Goal: Transaction & Acquisition: Purchase product/service

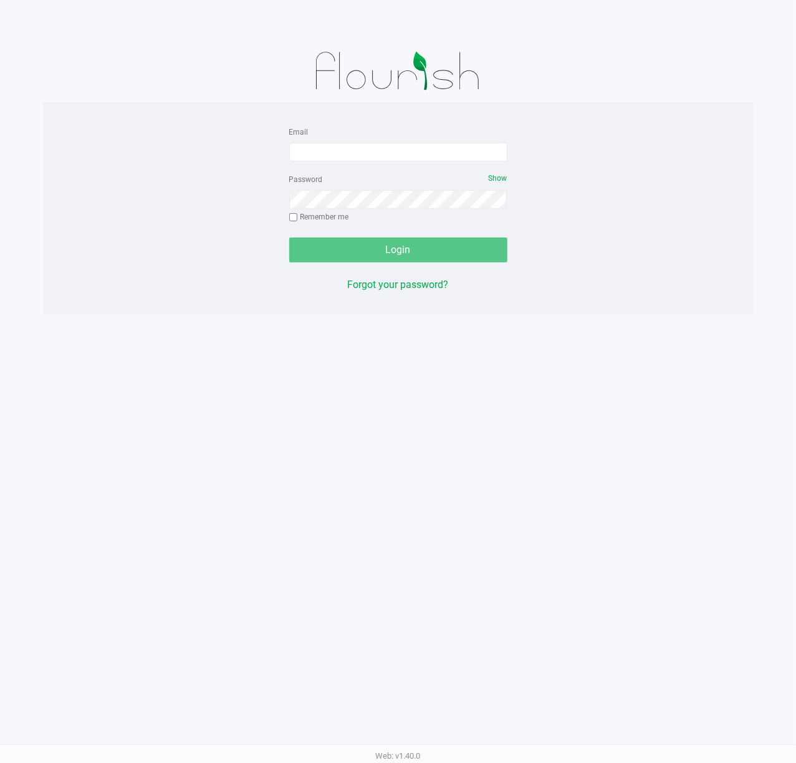
click at [474, 140] on div "Email" at bounding box center [398, 142] width 218 height 37
click at [474, 148] on input "Email" at bounding box center [398, 152] width 218 height 19
type input "[EMAIL_ADDRESS][DOMAIN_NAME]"
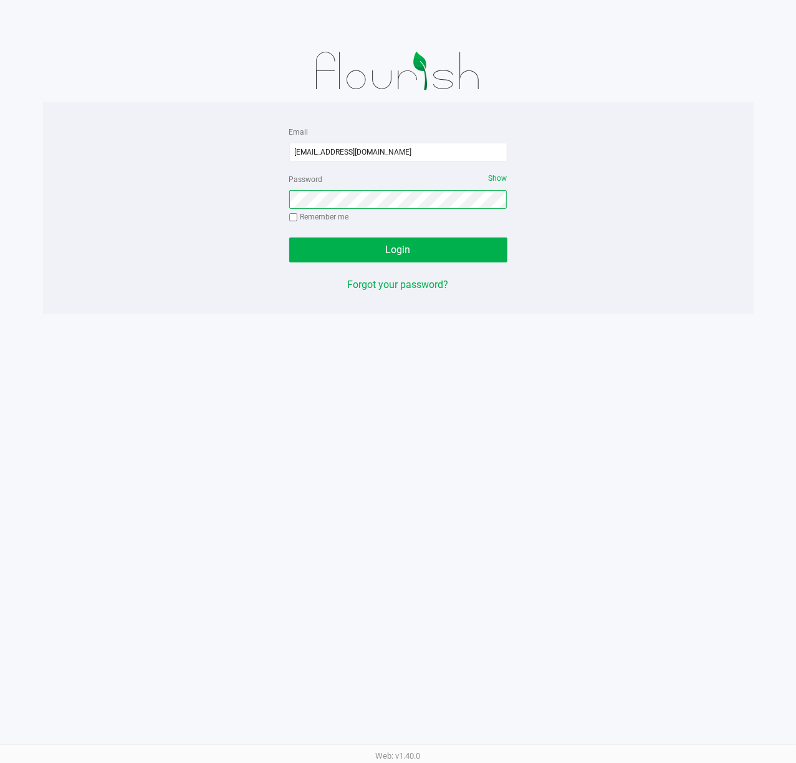
click at [289, 238] on button "Login" at bounding box center [398, 250] width 218 height 25
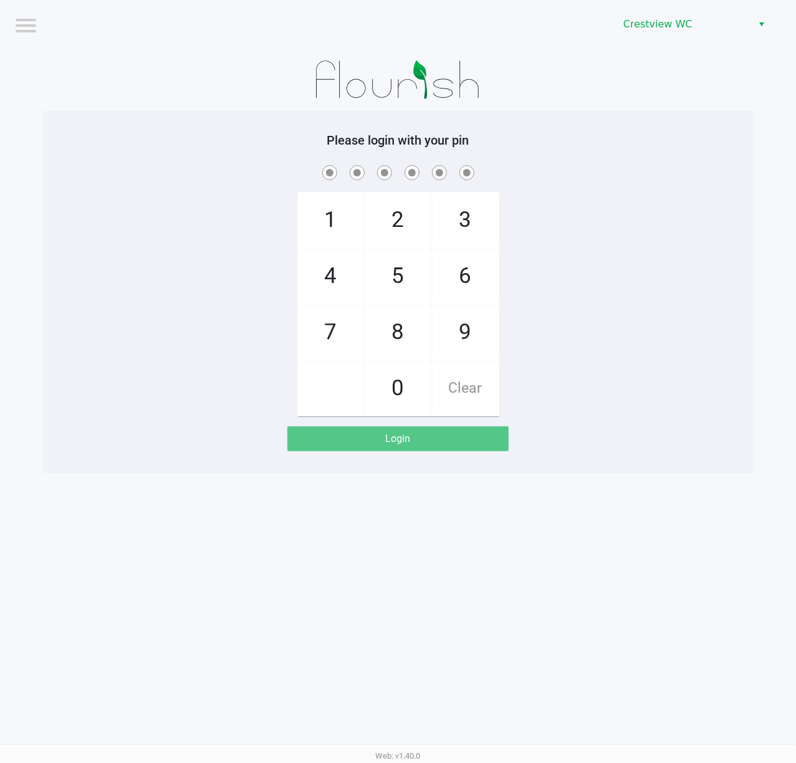
click at [599, 234] on div "1 4 7 2 5 8 0 3 6 9 Clear" at bounding box center [398, 290] width 711 height 254
checkbox input "true"
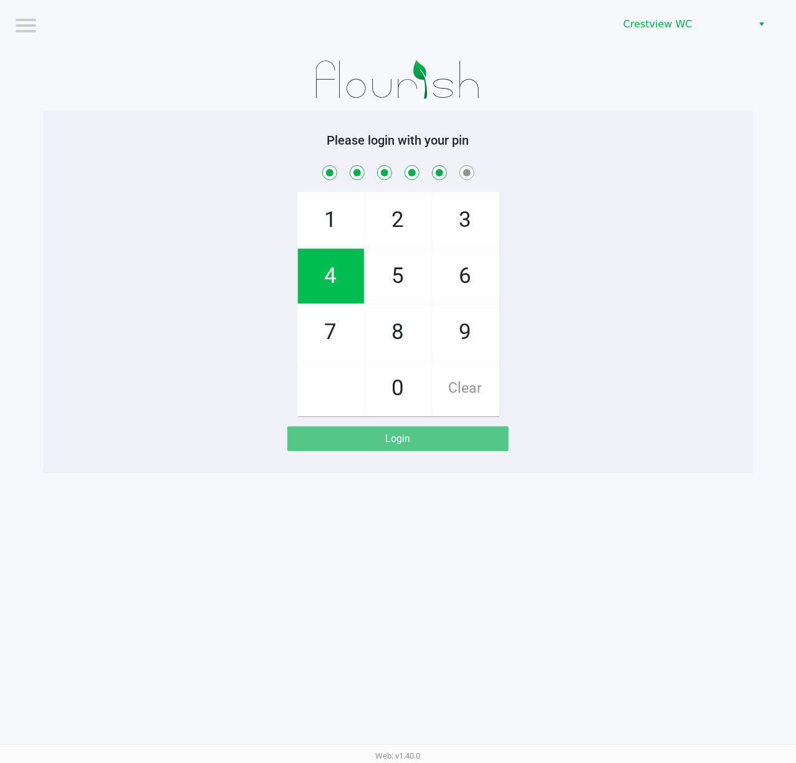
checkbox input "true"
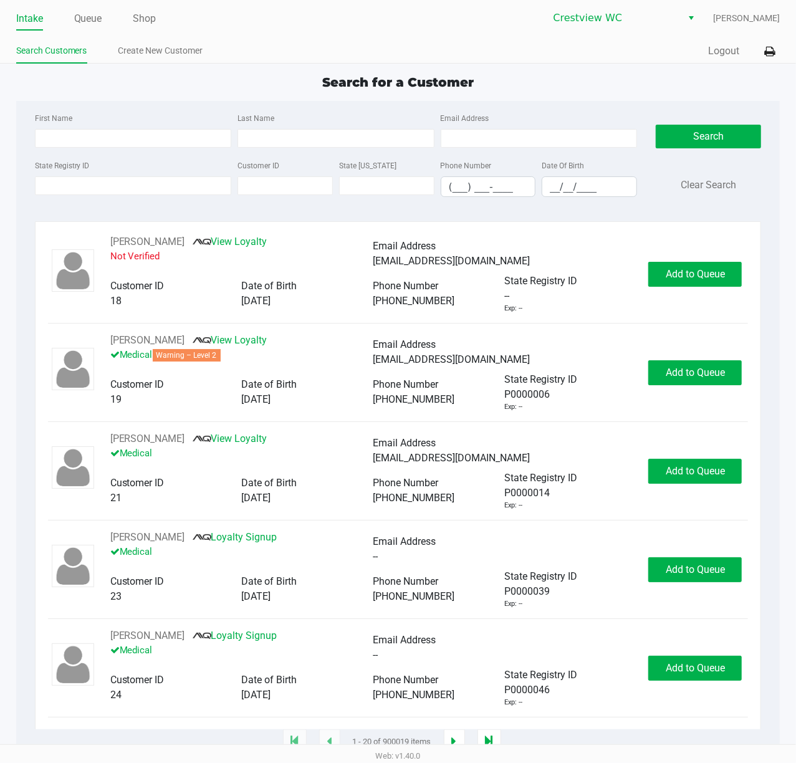
click at [731, 41] on div "Quick Sale Logout" at bounding box center [589, 51] width 382 height 23
click at [734, 49] on button "Logout" at bounding box center [723, 51] width 31 height 15
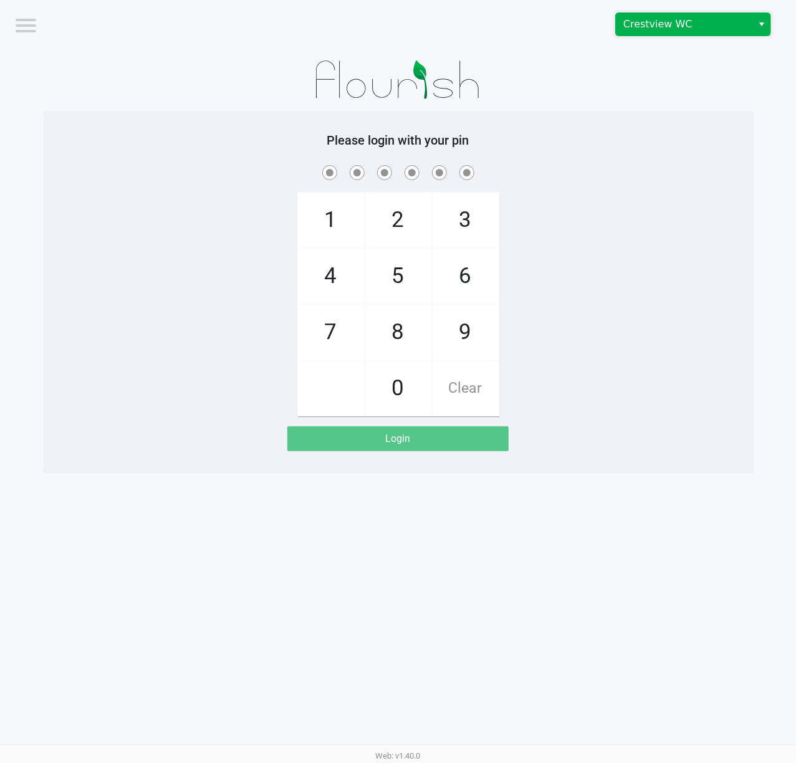
click at [641, 20] on span "Crestview WC" at bounding box center [685, 24] width 122 height 15
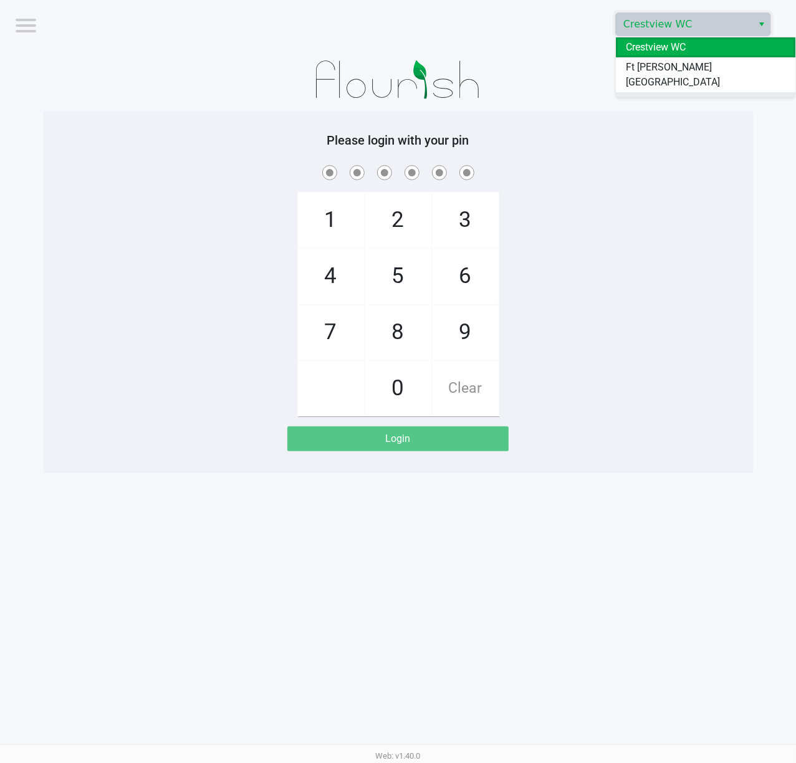
click at [686, 95] on span "Pensacola WC" at bounding box center [658, 102] width 64 height 15
click at [692, 192] on div "1 4 7 2 5 8 0 3 6 9 Clear" at bounding box center [398, 290] width 711 height 254
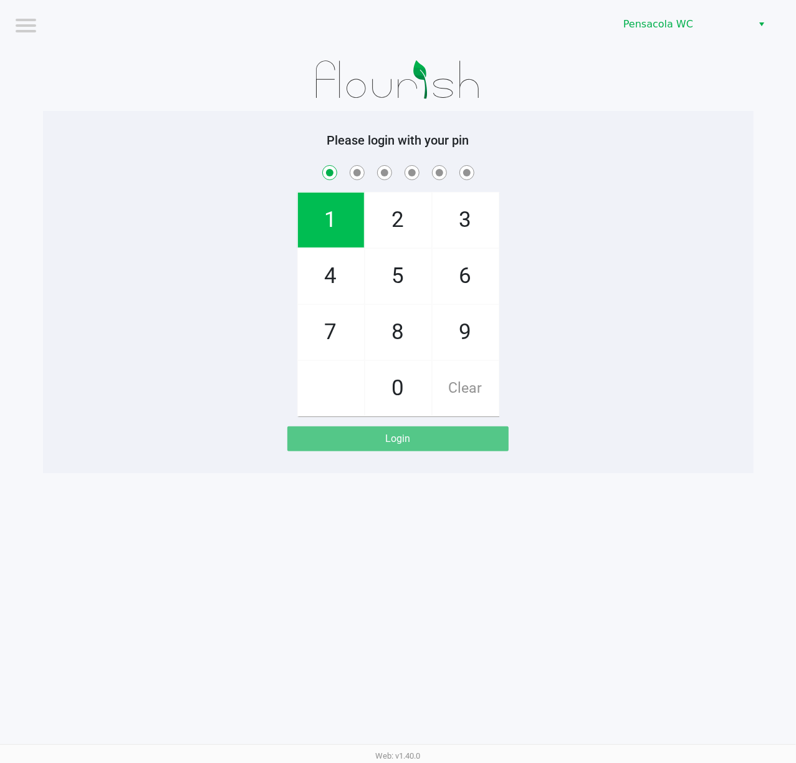
checkbox input "true"
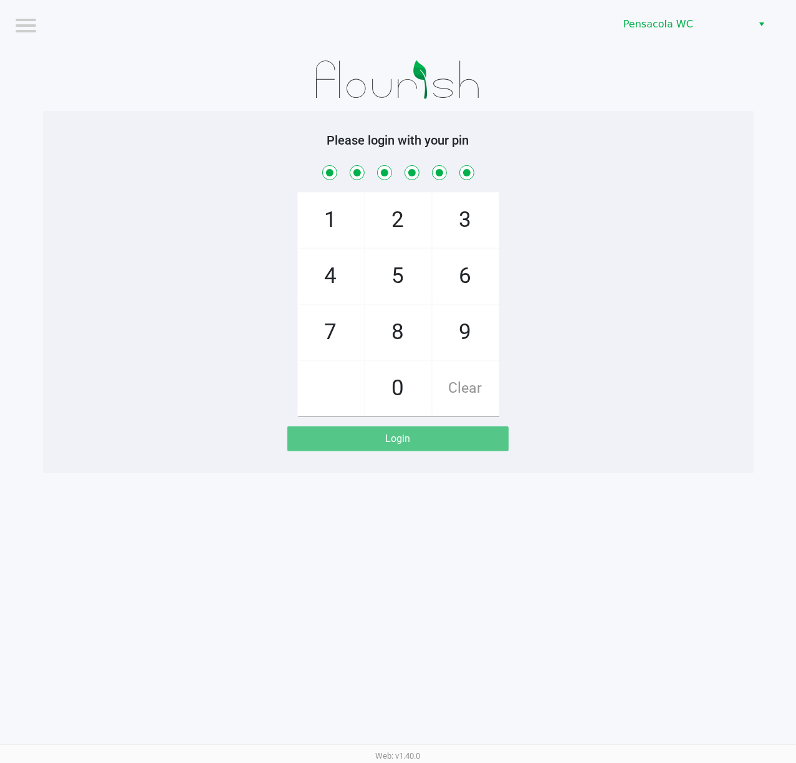
checkbox input "true"
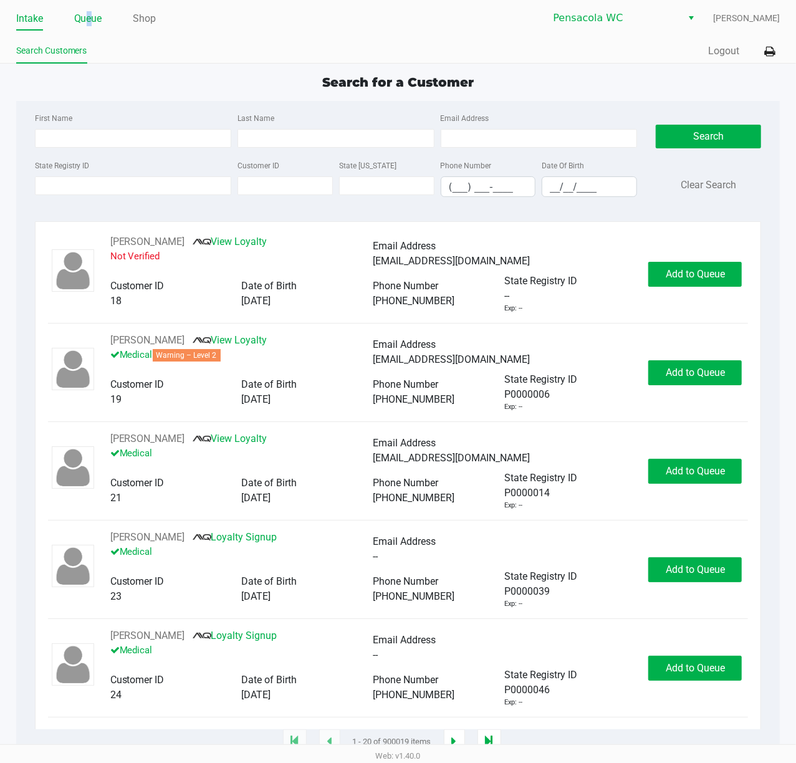
click at [91, 29] on li "Queue" at bounding box center [88, 20] width 28 height 22
click at [92, 23] on link "Queue" at bounding box center [88, 18] width 28 height 17
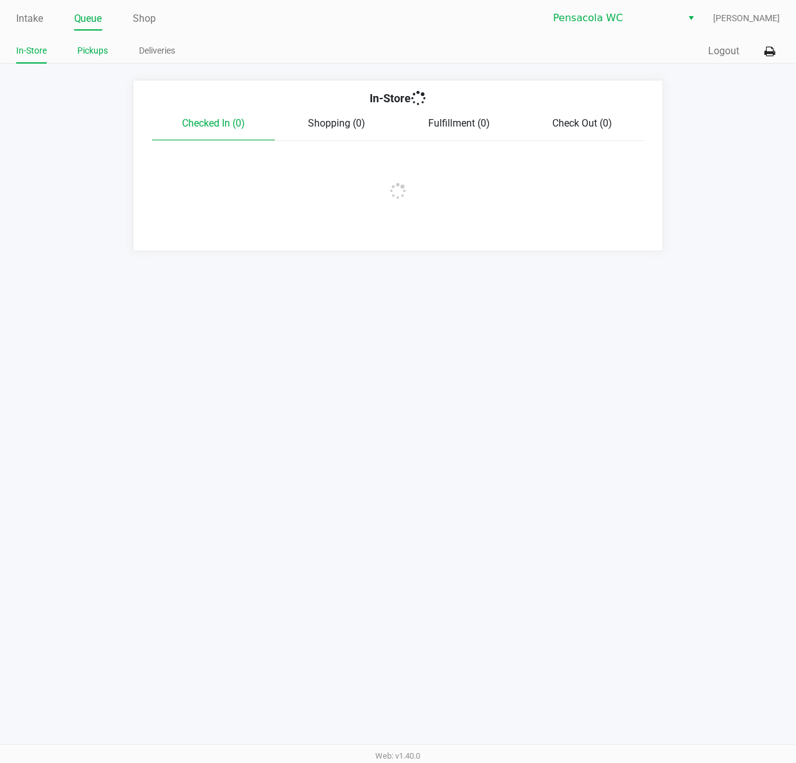
click at [104, 48] on link "Pickups" at bounding box center [93, 51] width 31 height 16
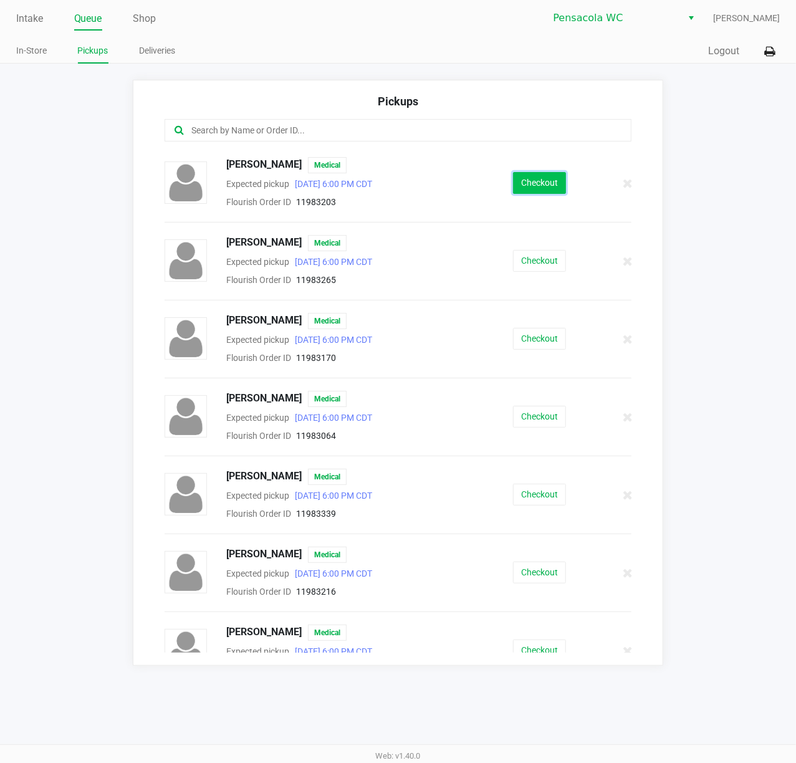
click at [552, 180] on button "Checkout" at bounding box center [539, 183] width 53 height 22
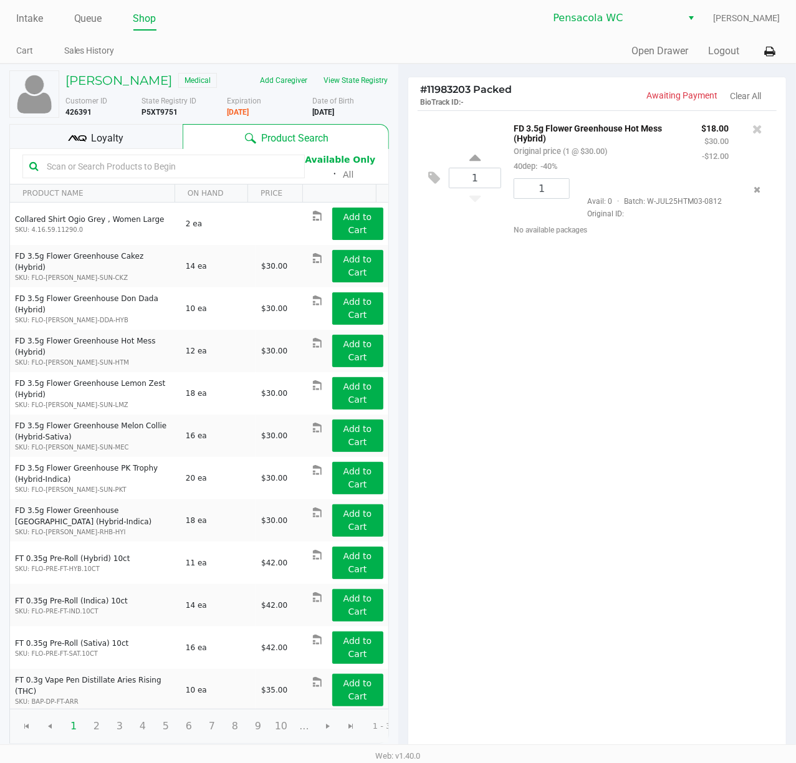
drag, startPoint x: 774, startPoint y: 47, endPoint x: 619, endPoint y: 72, distance: 156.6
click at [774, 47] on div "Intake Queue Shop Pensacola WC [PERSON_NAME] Cart Sales History Quick Sale Open…" at bounding box center [398, 32] width 796 height 64
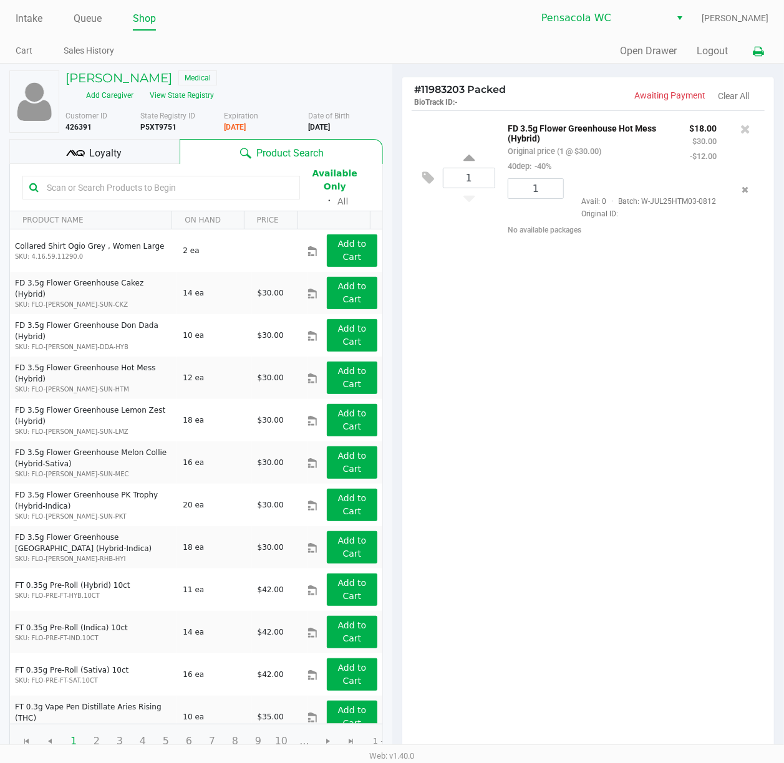
click at [748, 50] on button at bounding box center [758, 51] width 21 height 23
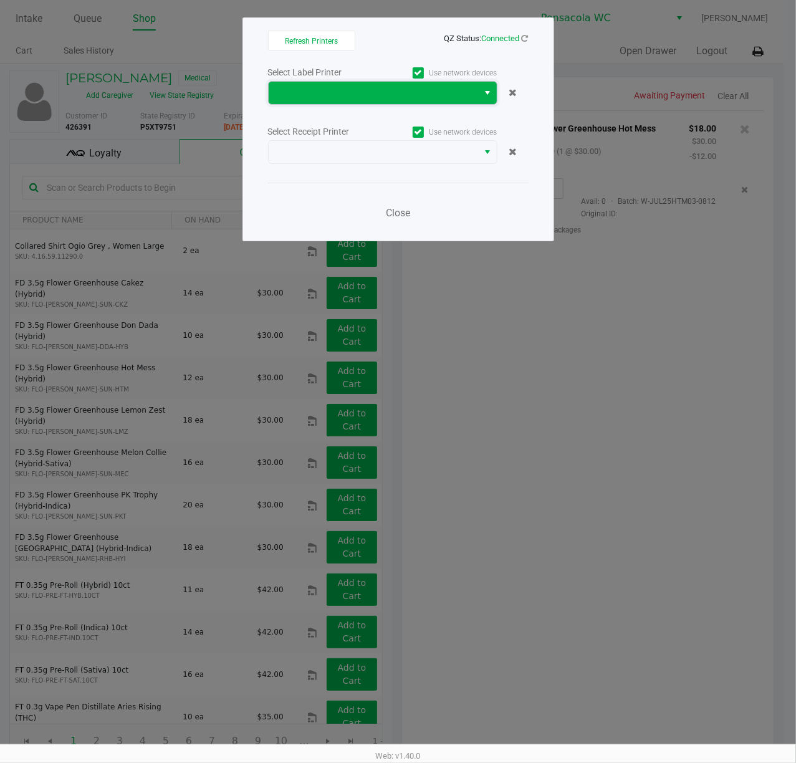
click at [415, 96] on span at bounding box center [373, 92] width 195 height 15
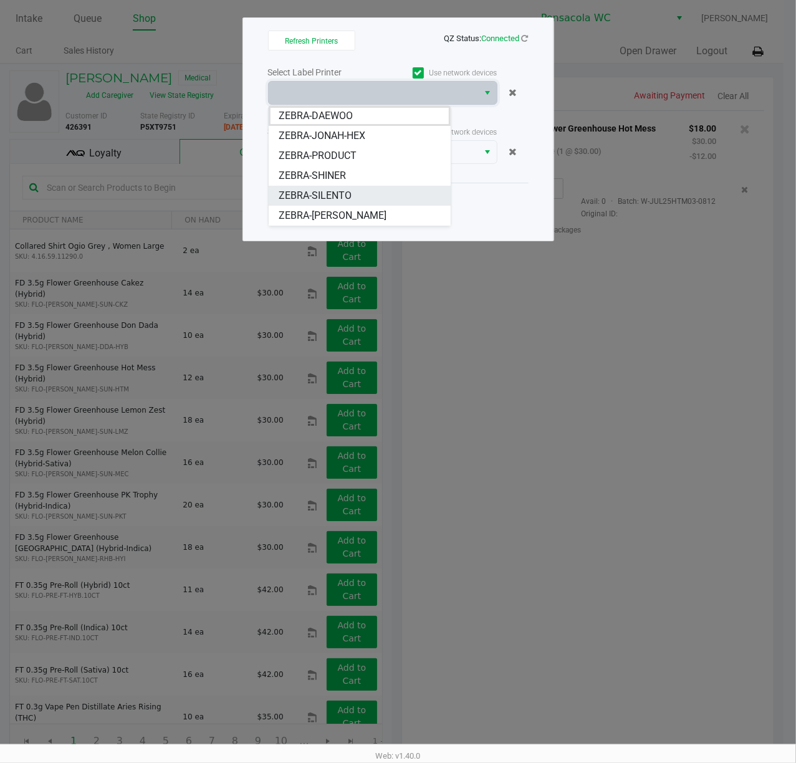
click at [382, 188] on li "ZEBRA-SILENTO" at bounding box center [360, 196] width 182 height 20
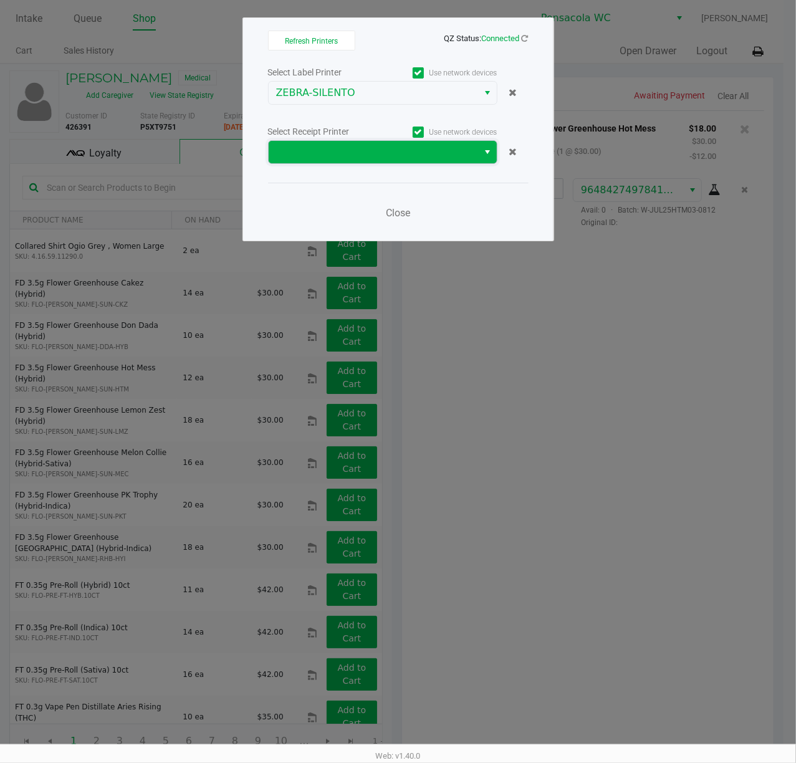
click at [382, 151] on span at bounding box center [373, 152] width 195 height 15
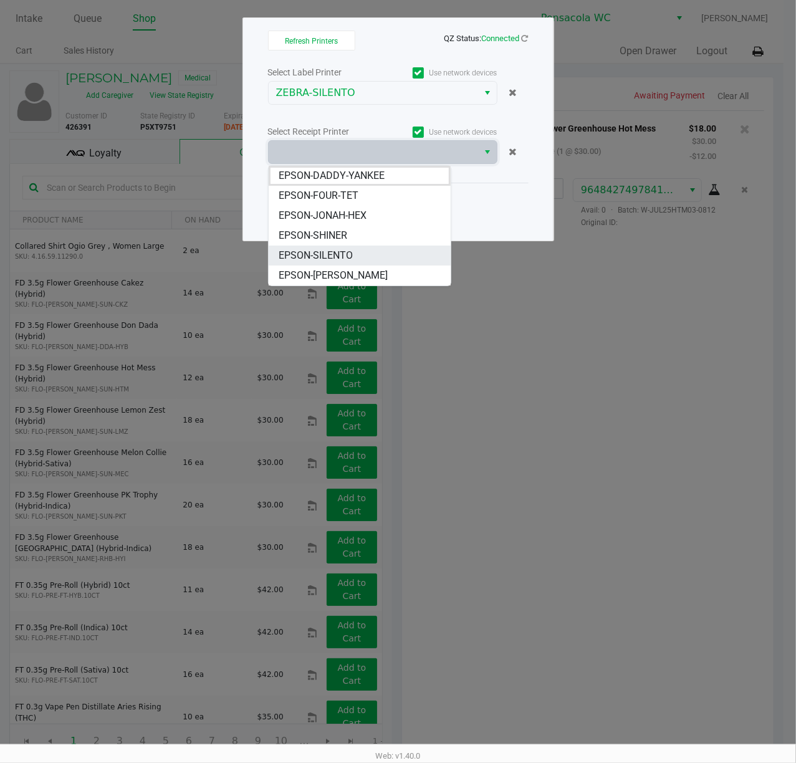
click at [387, 247] on li "EPSON-SILENTO" at bounding box center [360, 256] width 182 height 20
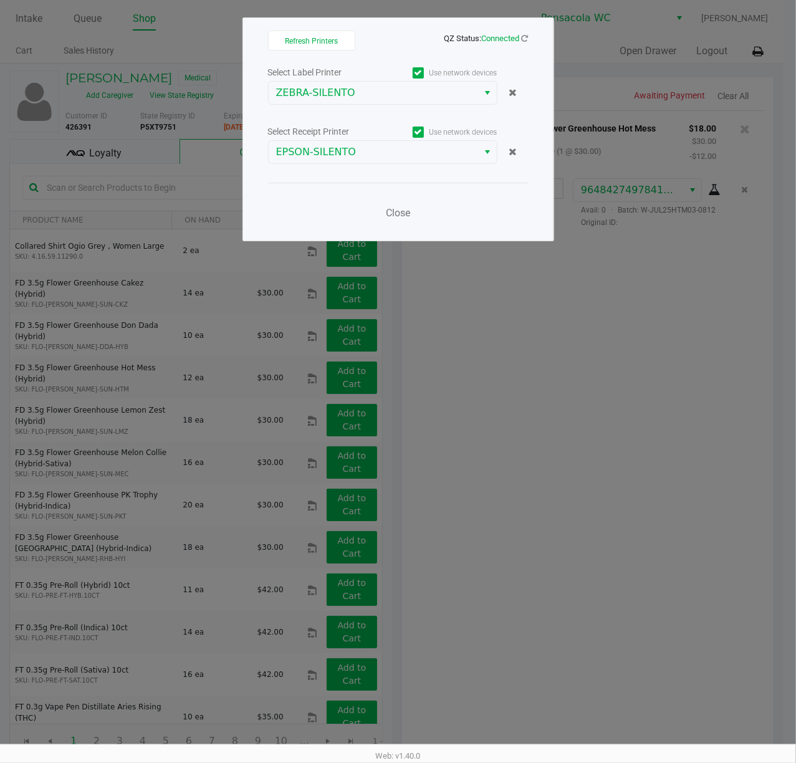
click at [420, 211] on div "Close" at bounding box center [398, 206] width 261 height 46
click at [412, 216] on button "Close" at bounding box center [398, 213] width 37 height 25
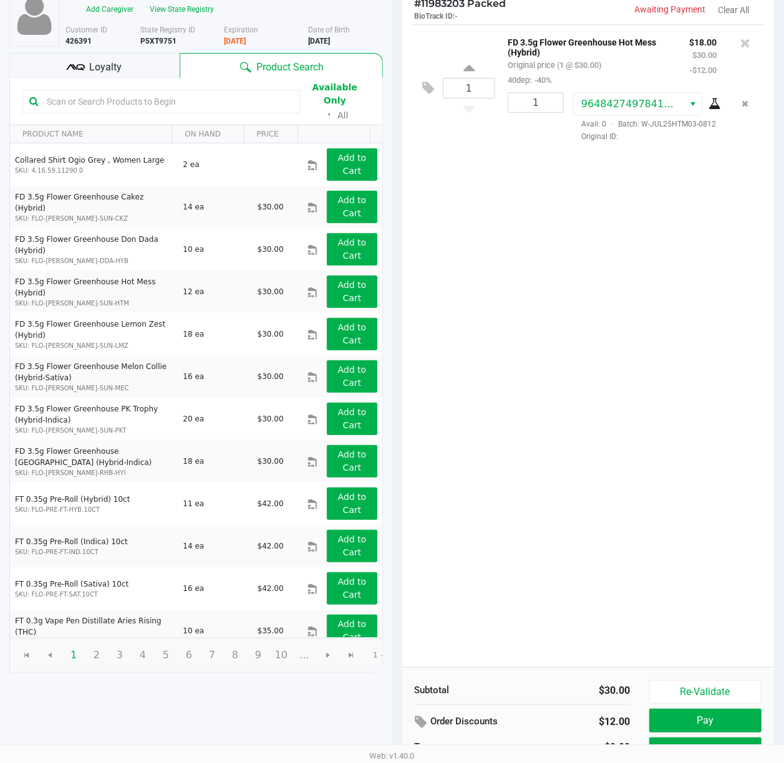
scroll to position [145, 0]
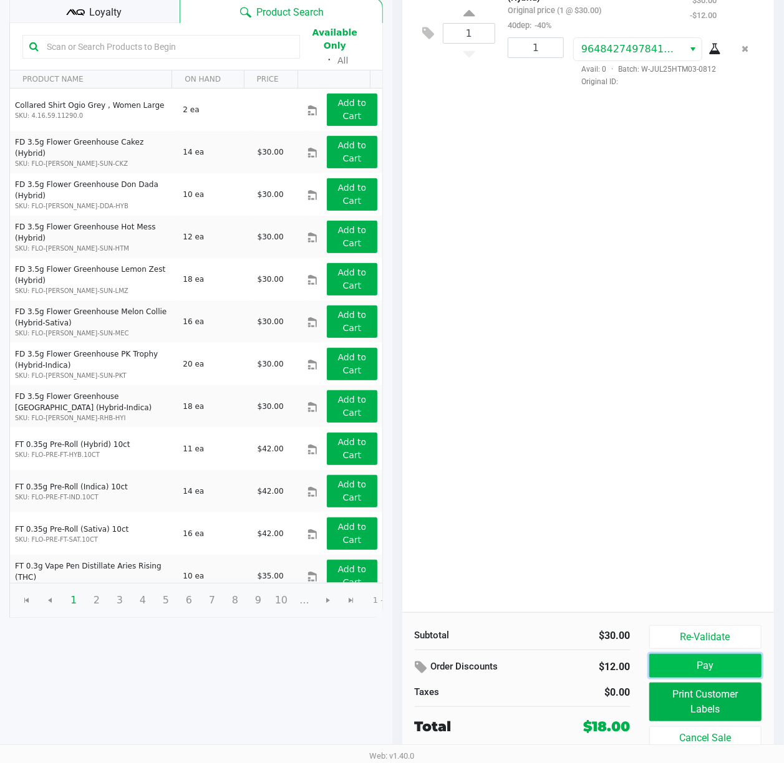
click at [692, 654] on button "Pay" at bounding box center [705, 666] width 113 height 24
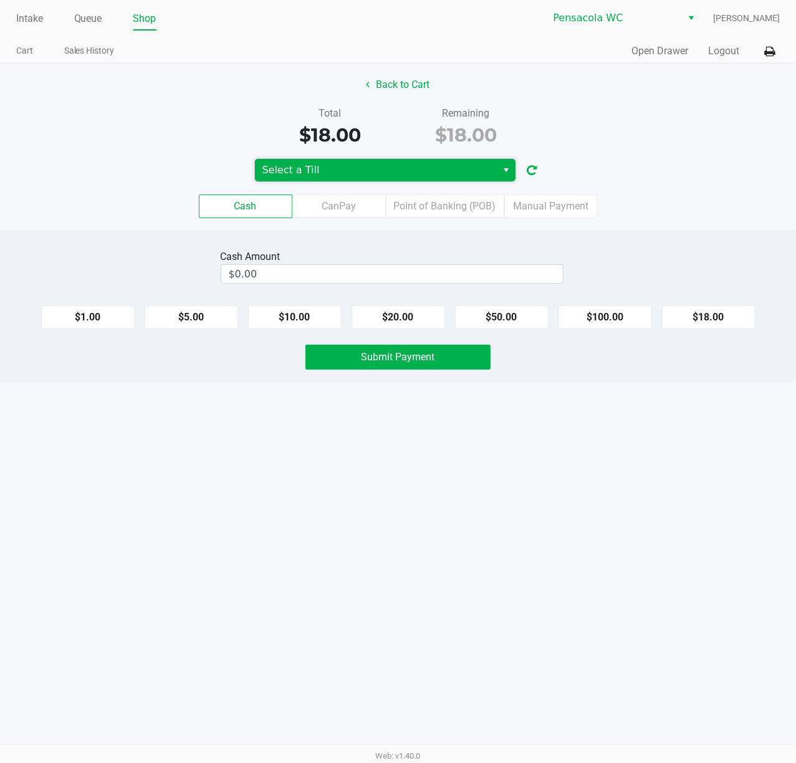
click at [324, 167] on span "Select a Till" at bounding box center [377, 170] width 228 height 15
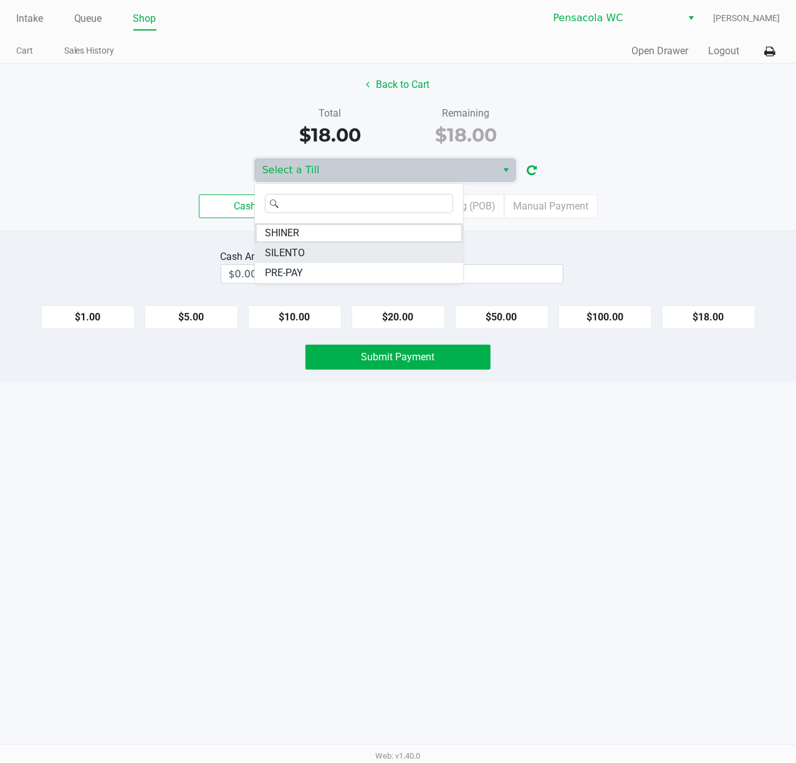
click at [332, 253] on li "SILENTO" at bounding box center [359, 253] width 208 height 20
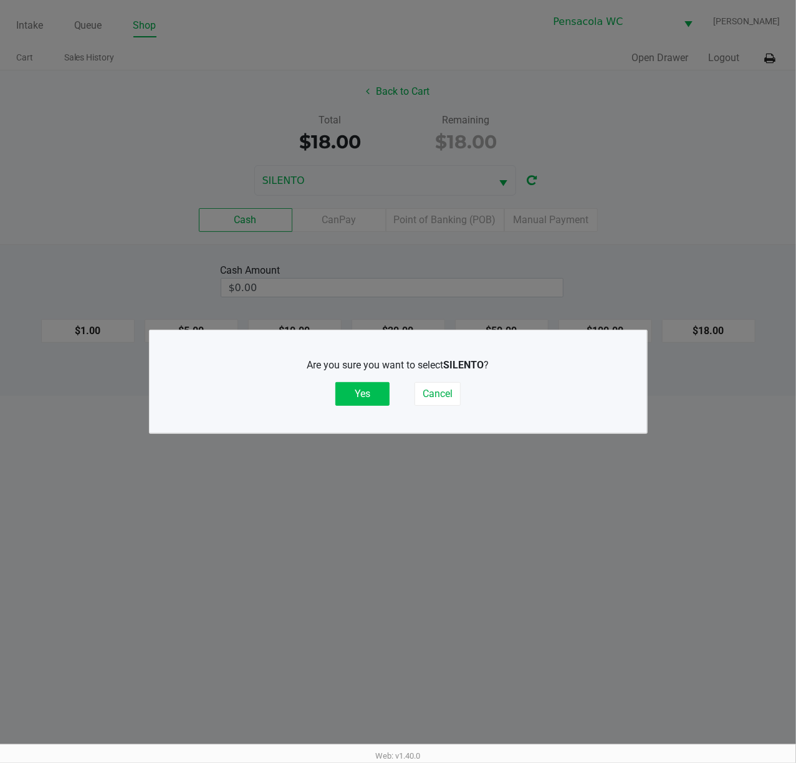
click at [360, 387] on button "Yes" at bounding box center [362, 394] width 54 height 24
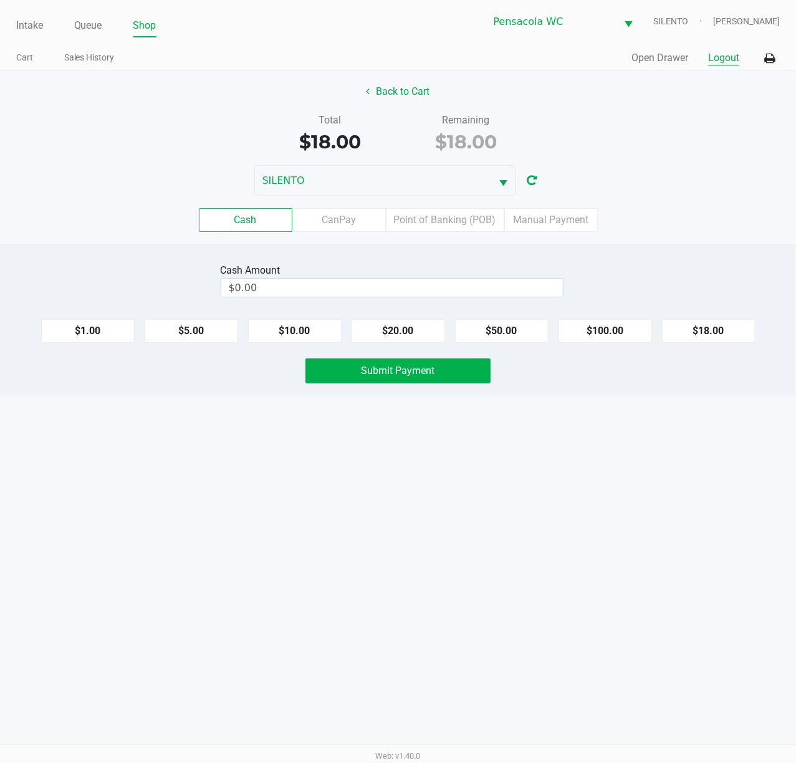
click at [730, 58] on button "Logout" at bounding box center [723, 58] width 31 height 15
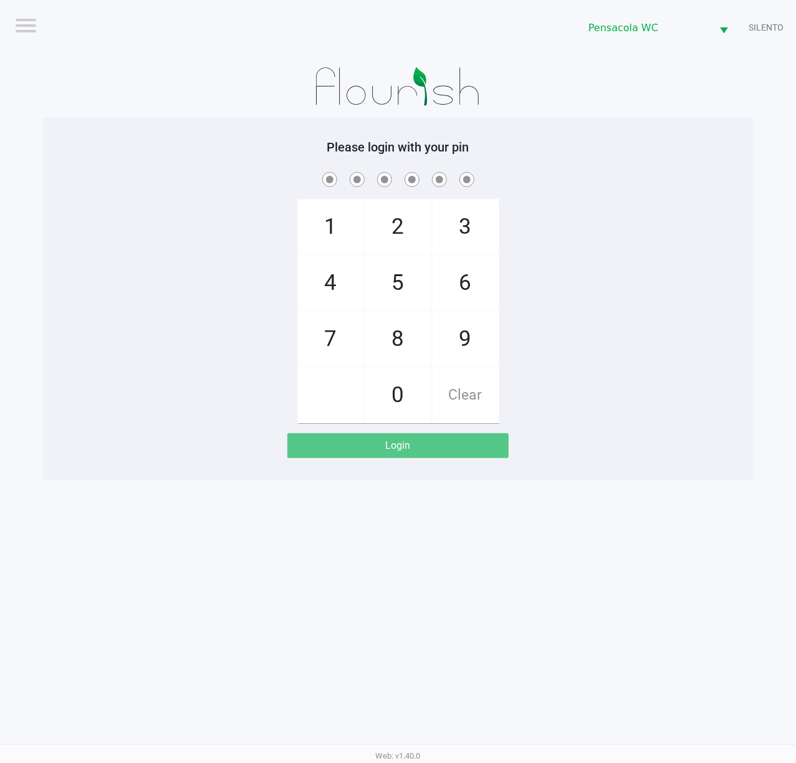
click at [631, 180] on span at bounding box center [398, 179] width 692 height 19
click at [645, 513] on div "Logout Pensacola WC SILENTO Please login with your pin 1 4 7 2 5 8 0 3 6 9 Clea…" at bounding box center [398, 381] width 796 height 763
checkbox input "true"
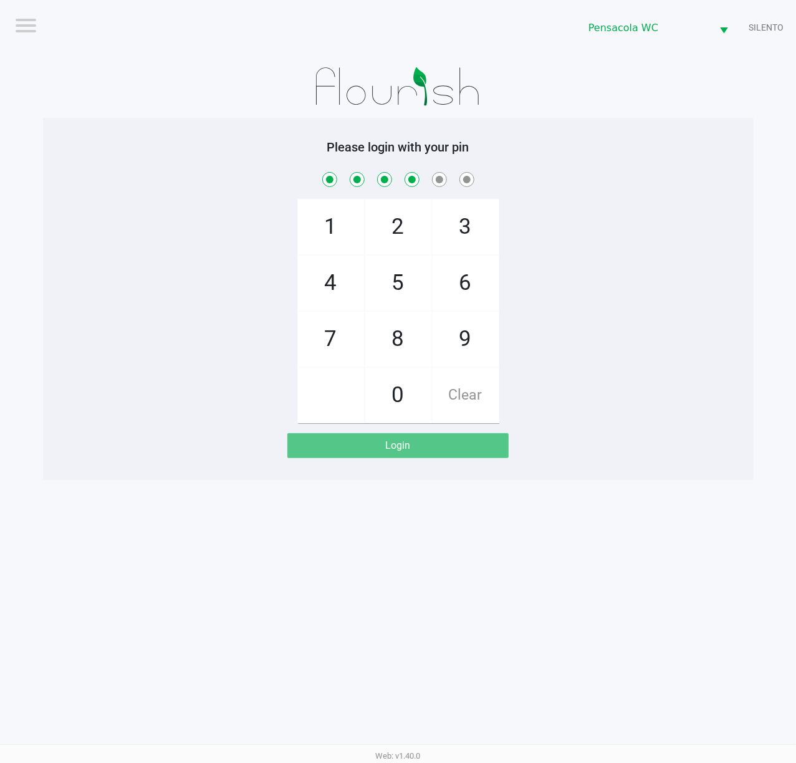
checkbox input "true"
